Goal: Transaction & Acquisition: Book appointment/travel/reservation

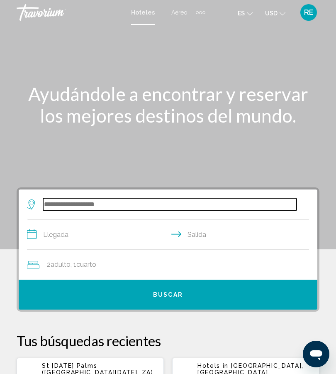
click at [123, 208] on input "Search widget" at bounding box center [170, 204] width 254 height 12
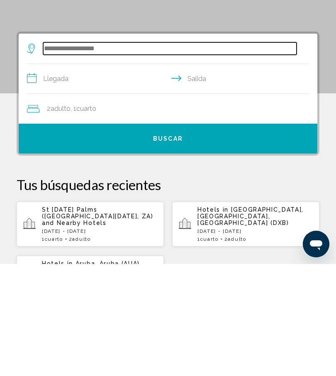
scroll to position [48, 0]
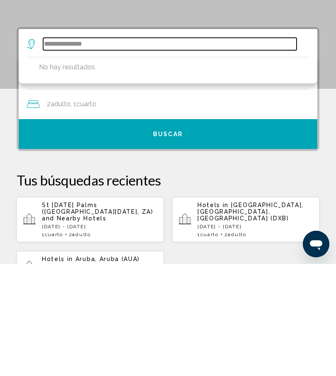
type input "**********"
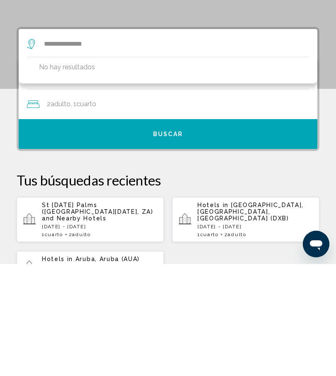
click at [206, 231] on button "Buscar" at bounding box center [168, 246] width 299 height 30
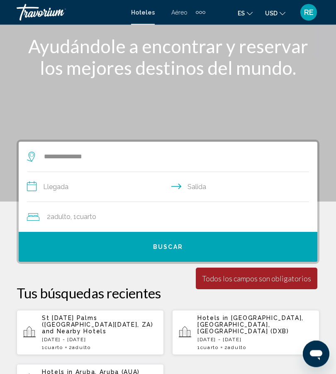
scroll to position [45, 0]
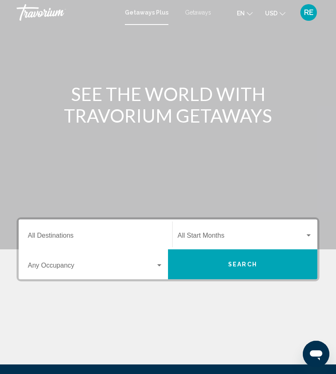
click at [269, 264] on button "Search" at bounding box center [243, 264] width 150 height 30
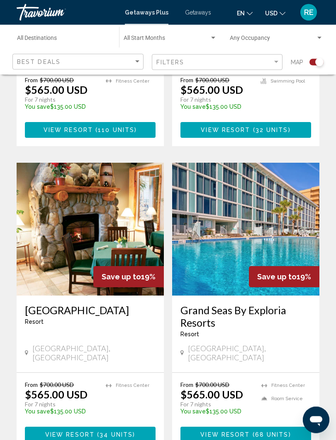
scroll to position [1682, 0]
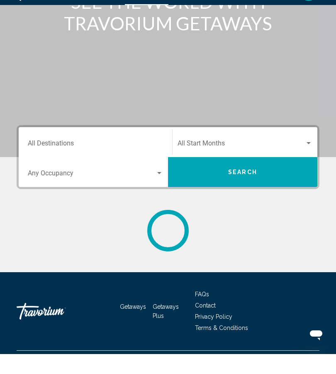
scroll to position [92, 0]
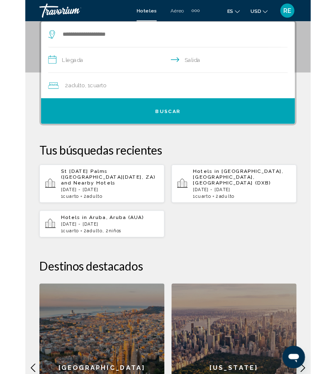
scroll to position [164, 0]
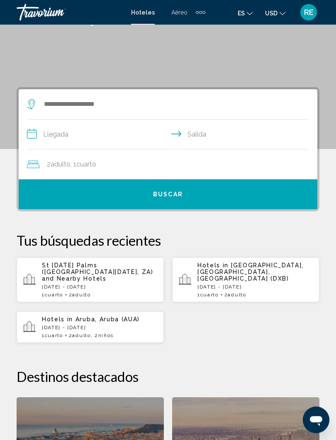
scroll to position [103, 0]
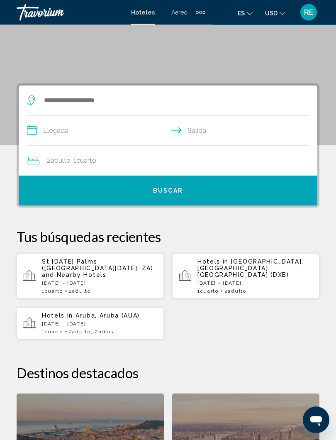
click at [124, 273] on div "St [DATE] Palms ([GEOGRAPHIC_DATA][DATE], [GEOGRAPHIC_DATA]) and Nearby Hotels …" at bounding box center [99, 277] width 115 height 36
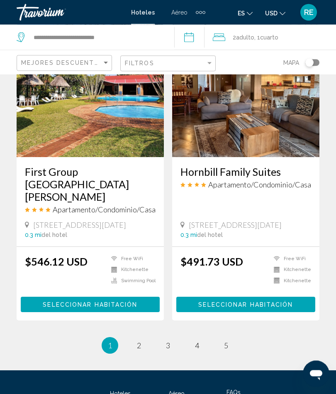
scroll to position [1616, 0]
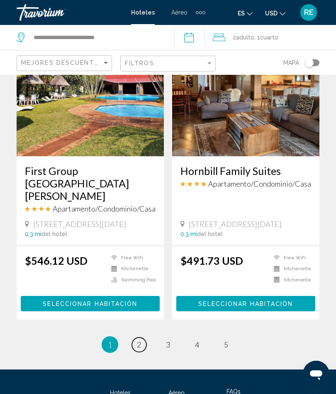
click at [140, 337] on link "page 2" at bounding box center [139, 344] width 15 height 15
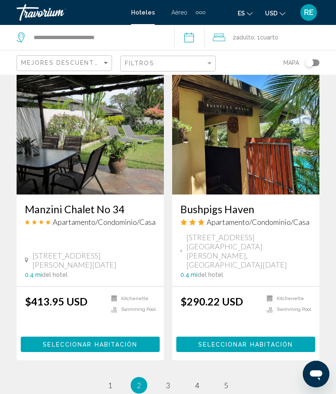
scroll to position [1641, 0]
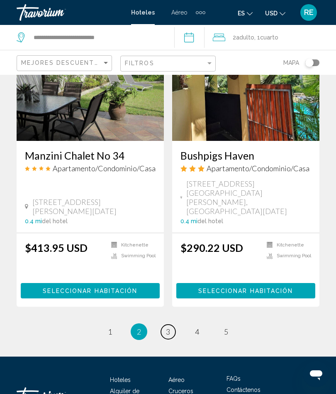
click at [170, 327] on span "3" at bounding box center [168, 331] width 4 height 9
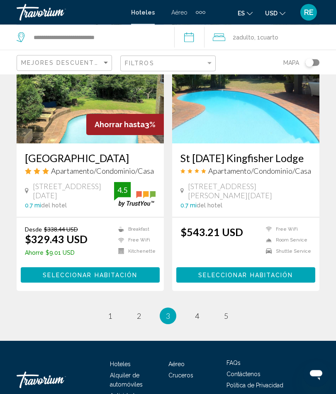
scroll to position [1642, 0]
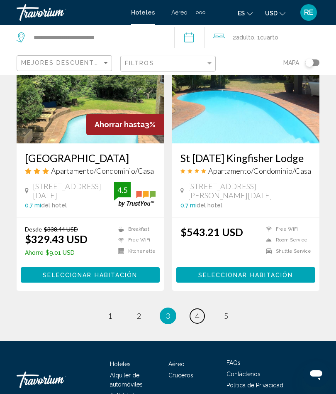
click at [196, 309] on link "page 4" at bounding box center [197, 316] width 15 height 15
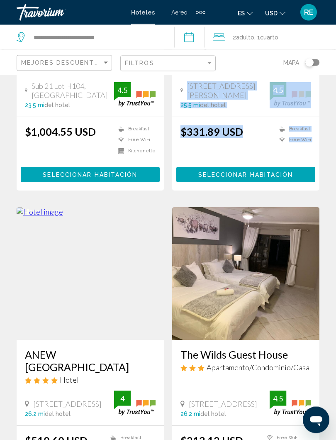
scroll to position [1121, 0]
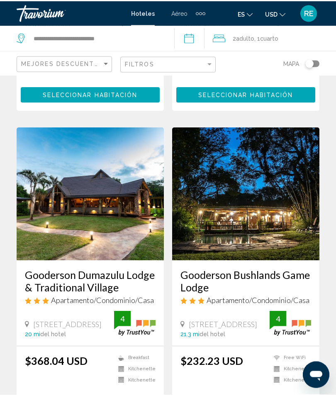
scroll to position [594, 0]
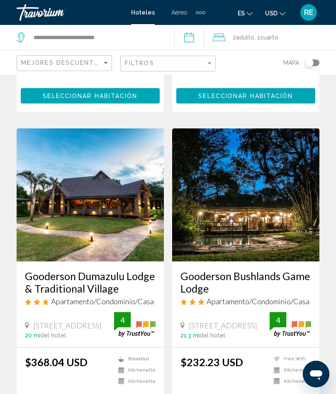
click at [19, 32] on icon "Search widget" at bounding box center [22, 37] width 10 height 10
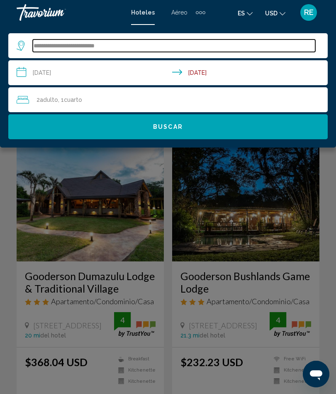
click at [129, 46] on input "**********" at bounding box center [174, 45] width 283 height 12
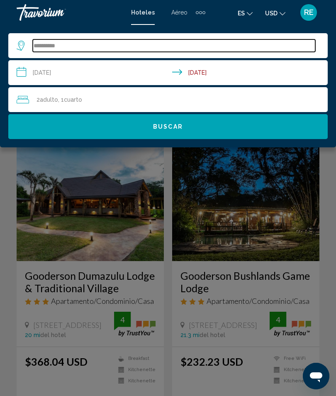
type input "********"
